Goal: Transaction & Acquisition: Book appointment/travel/reservation

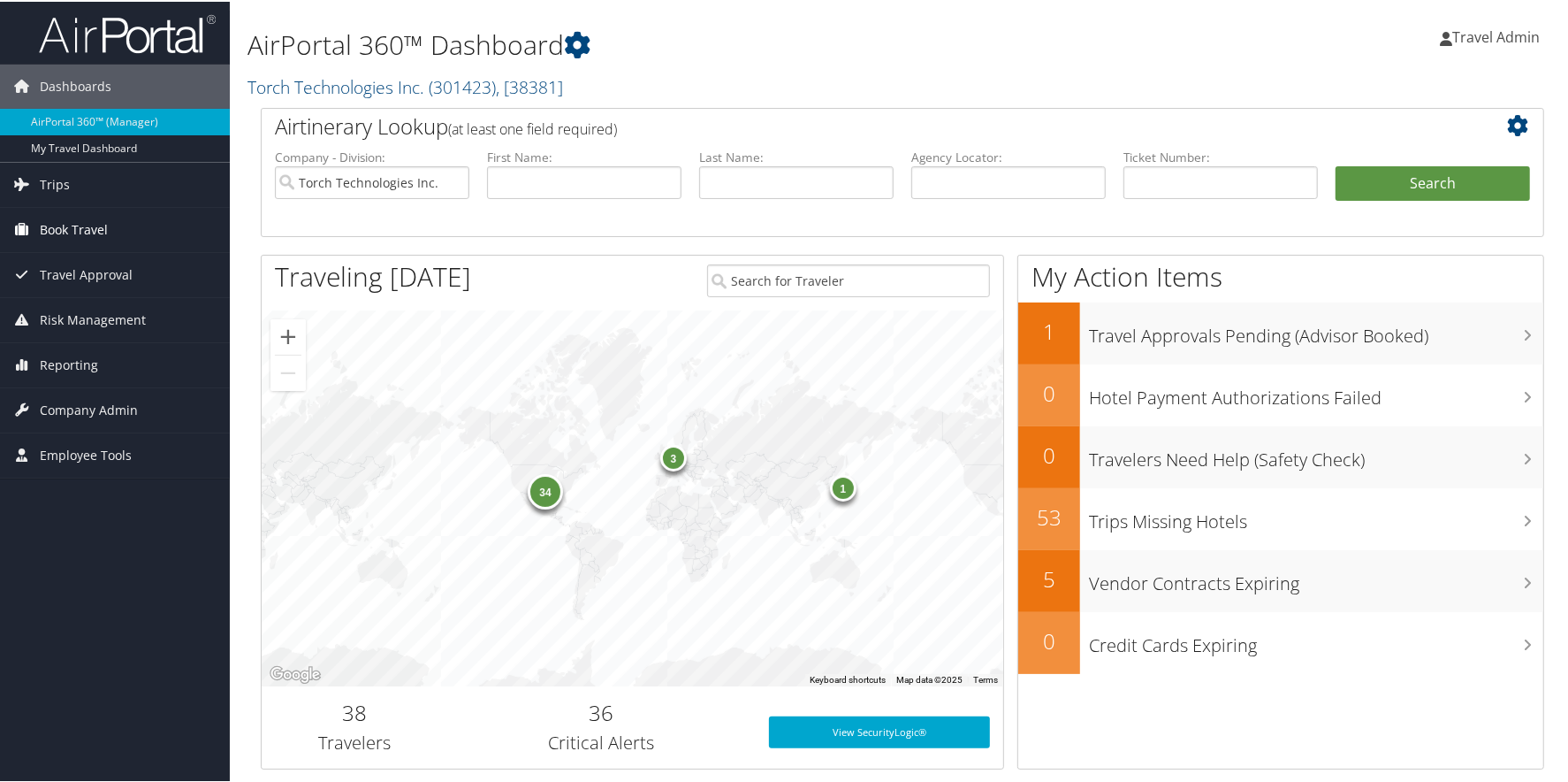
click at [125, 214] on link "Book Travel" at bounding box center [115, 228] width 230 height 44
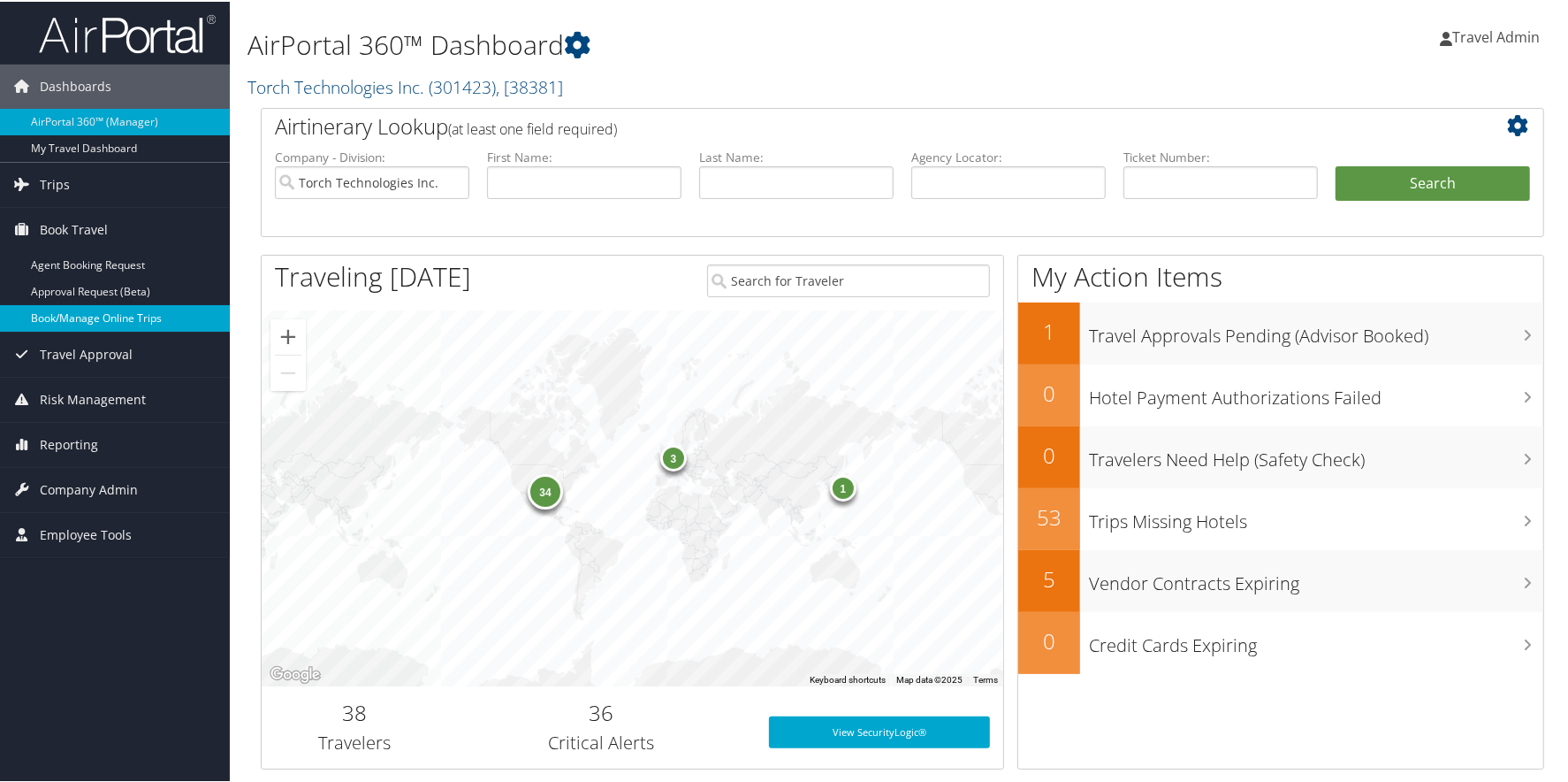
click at [109, 321] on link "Book/Manage Online Trips" at bounding box center [115, 317] width 230 height 27
